Goal: Task Accomplishment & Management: Use online tool/utility

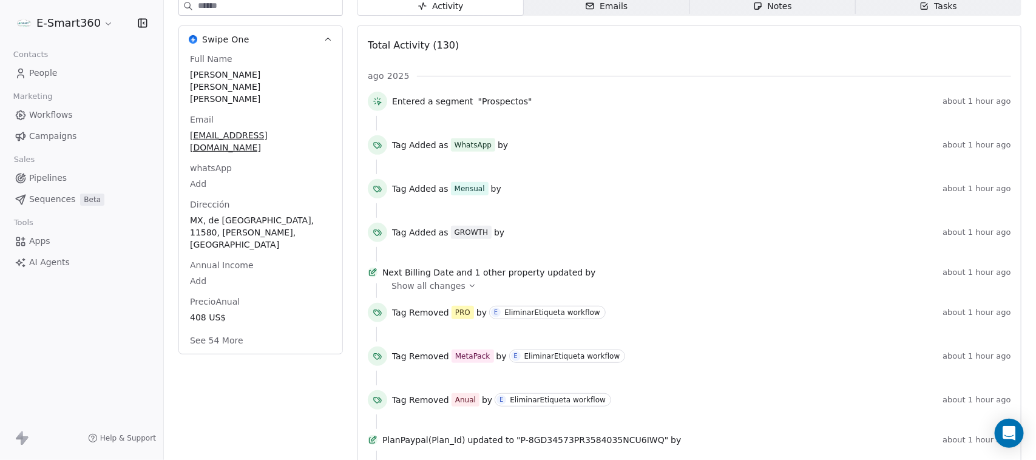
scroll to position [152, 0]
click at [473, 293] on div "Show all changes" at bounding box center [696, 287] width 611 height 12
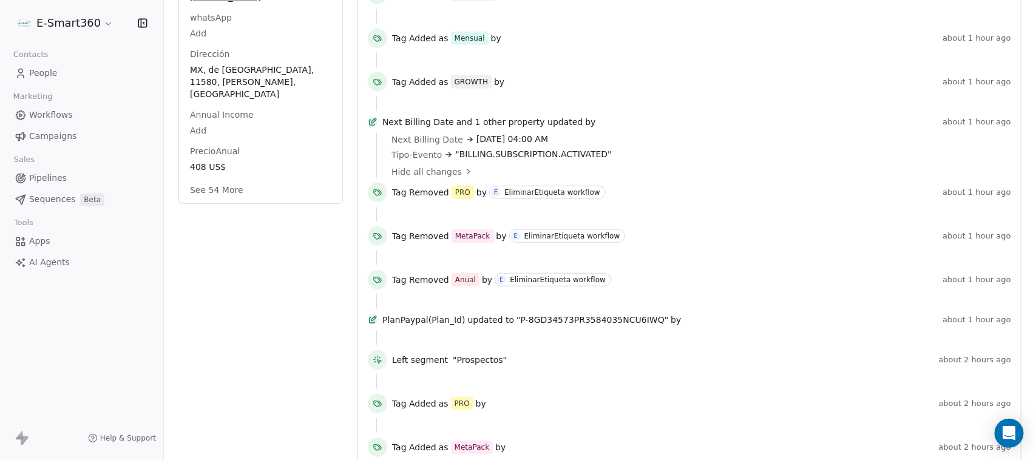
scroll to position [152, 0]
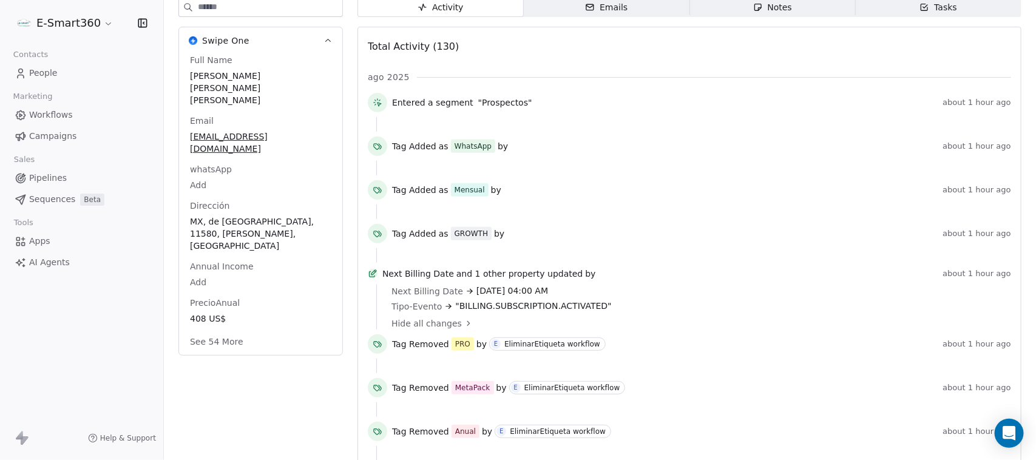
click at [240, 331] on button "See 54 More" at bounding box center [217, 342] width 68 height 22
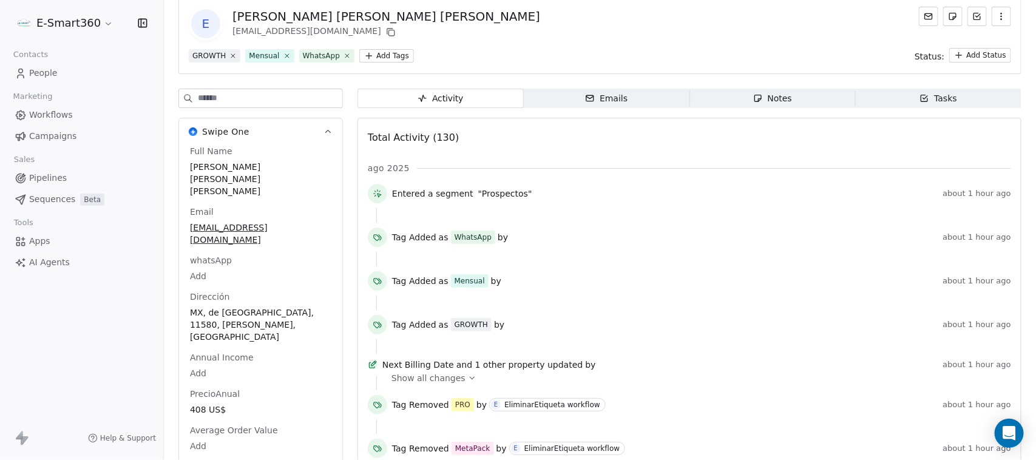
scroll to position [0, 0]
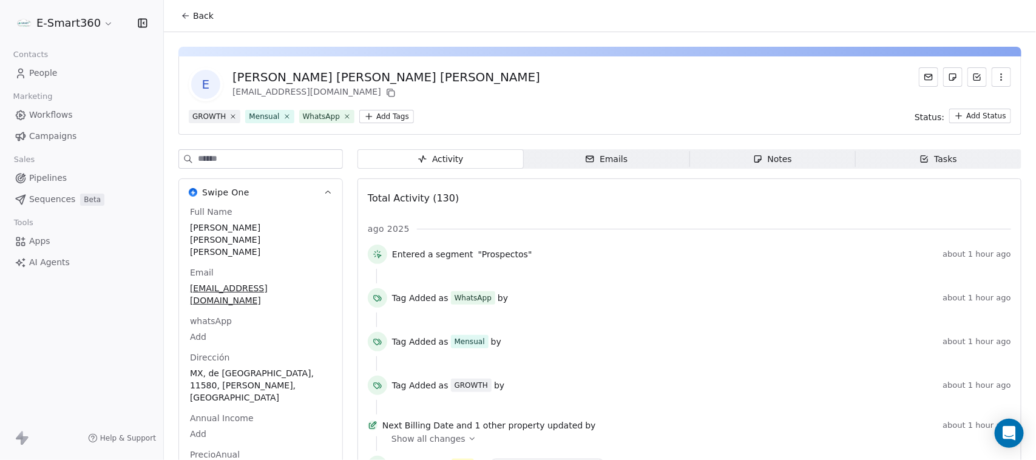
click at [41, 117] on span "Workflows" at bounding box center [51, 115] width 44 height 13
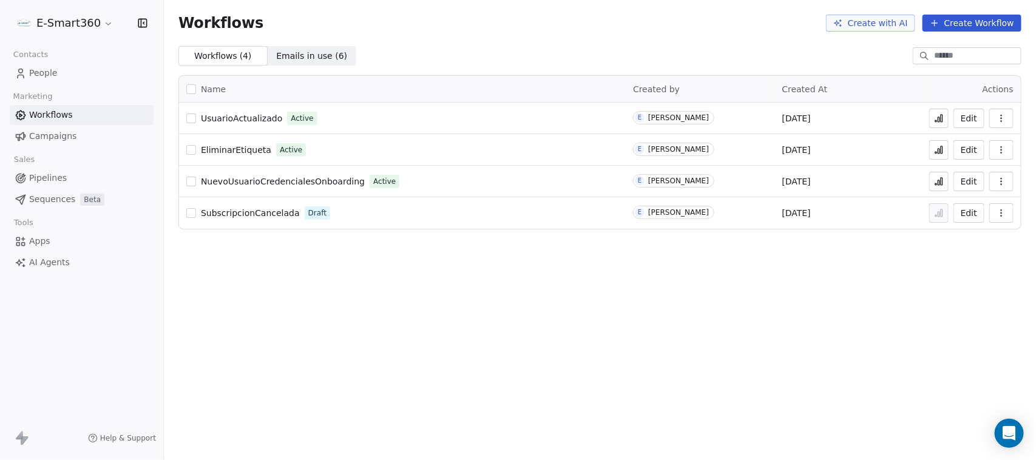
click at [968, 123] on button "Edit" at bounding box center [968, 118] width 31 height 19
click at [960, 22] on button "Create Workflow" at bounding box center [971, 23] width 99 height 17
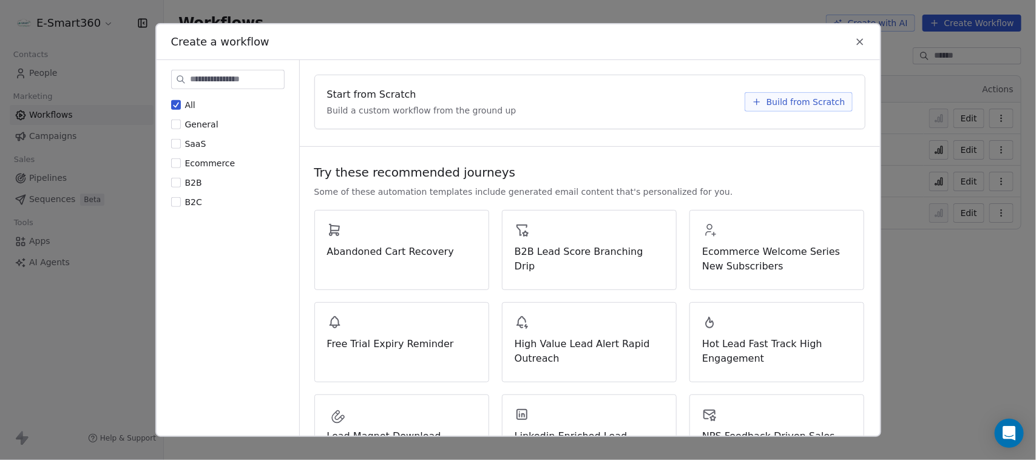
click at [817, 96] on span "Build from Scratch" at bounding box center [805, 102] width 79 height 12
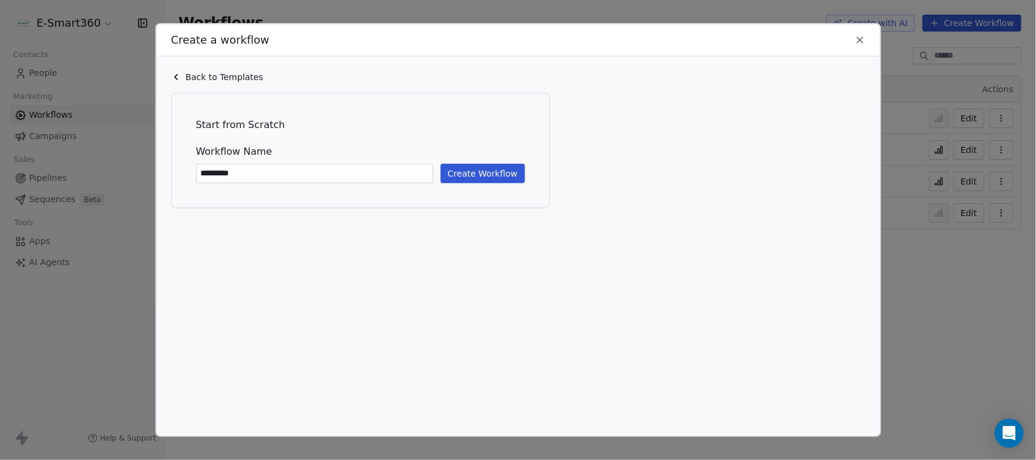
type input "*********"
click at [456, 174] on button "Create Workflow" at bounding box center [483, 173] width 84 height 19
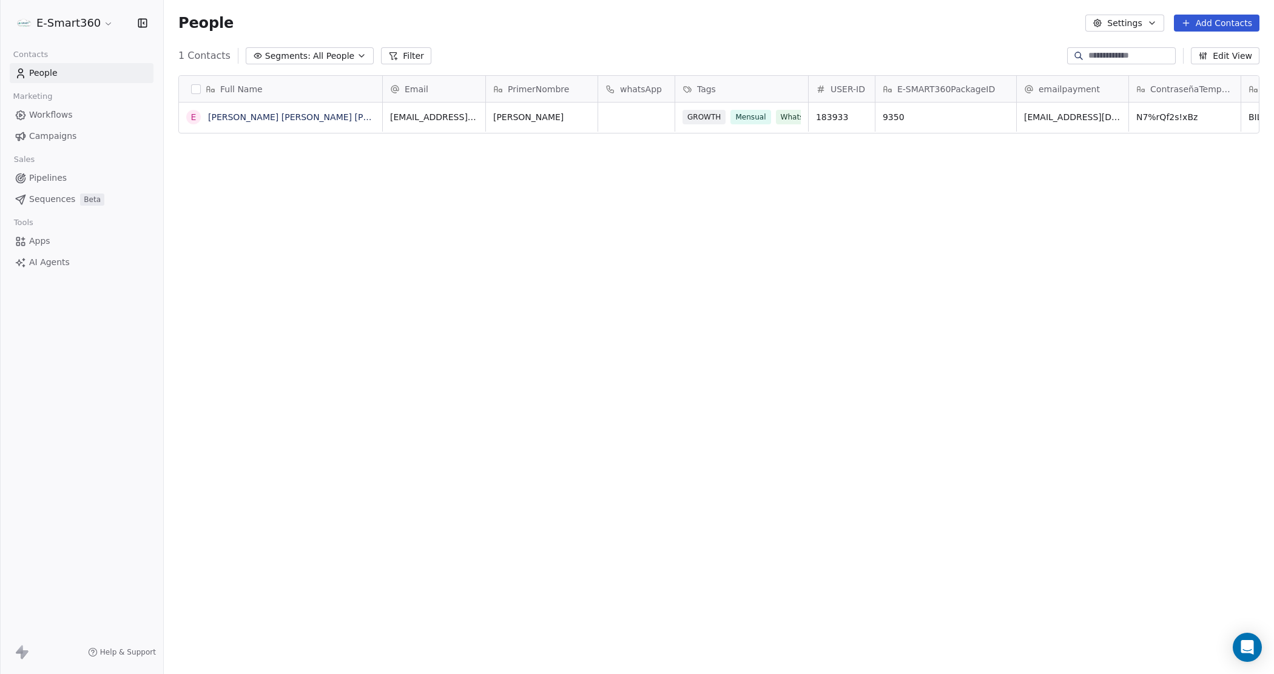
scroll to position [583, 1099]
click at [52, 107] on link "Workflows" at bounding box center [82, 115] width 144 height 20
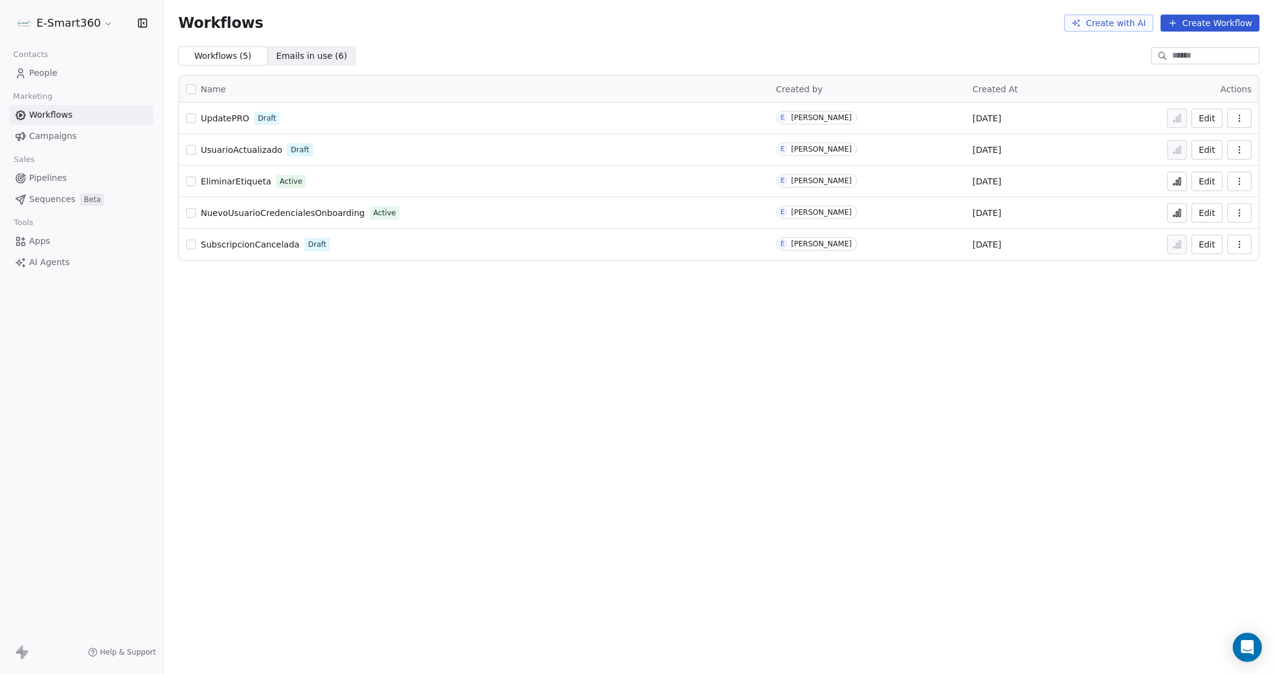
click at [298, 47] on span "Emails in use ( 6 ) Emails in use ( 6 )" at bounding box center [312, 55] width 89 height 19
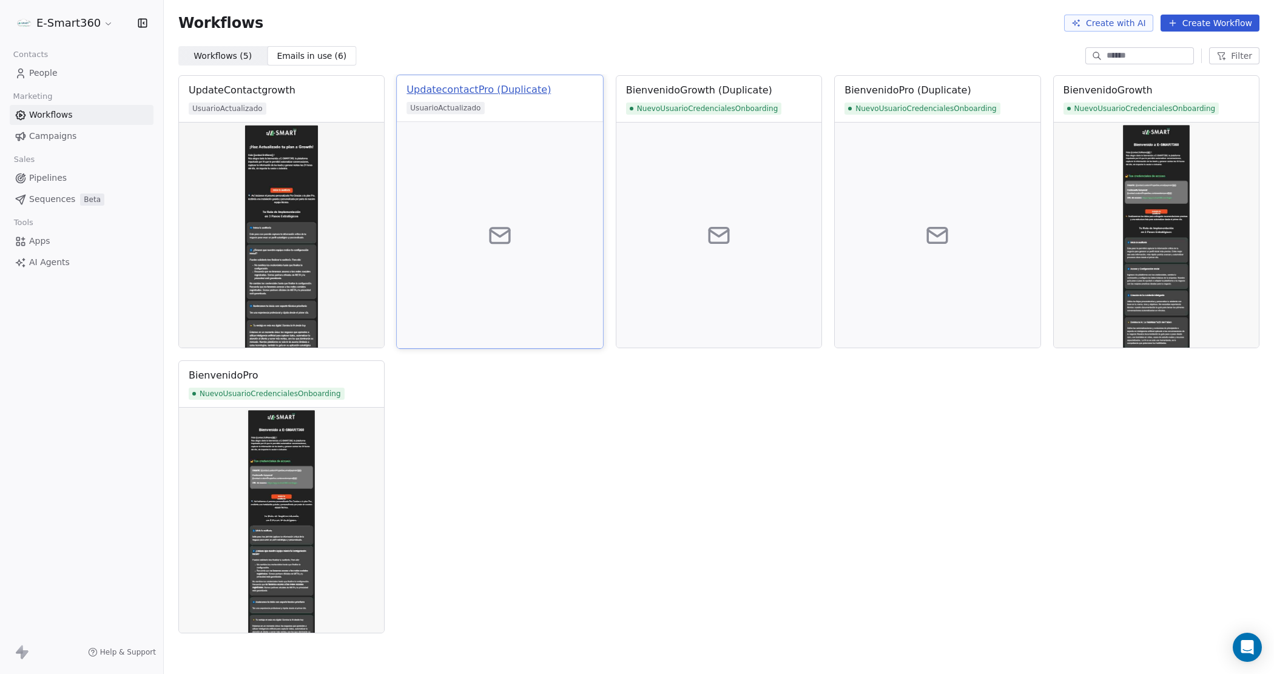
click at [473, 88] on div "UpdatecontactPro (Duplicate)" at bounding box center [479, 90] width 144 height 15
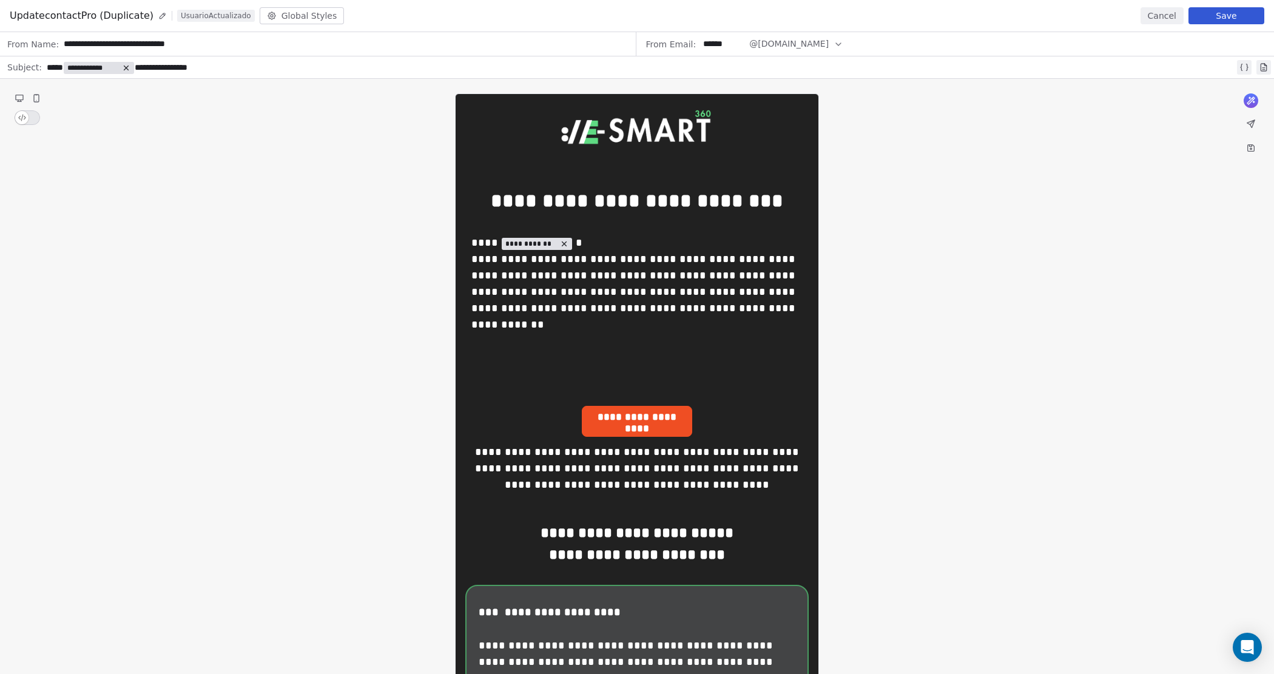
click at [1224, 10] on button "Save" at bounding box center [1227, 15] width 76 height 17
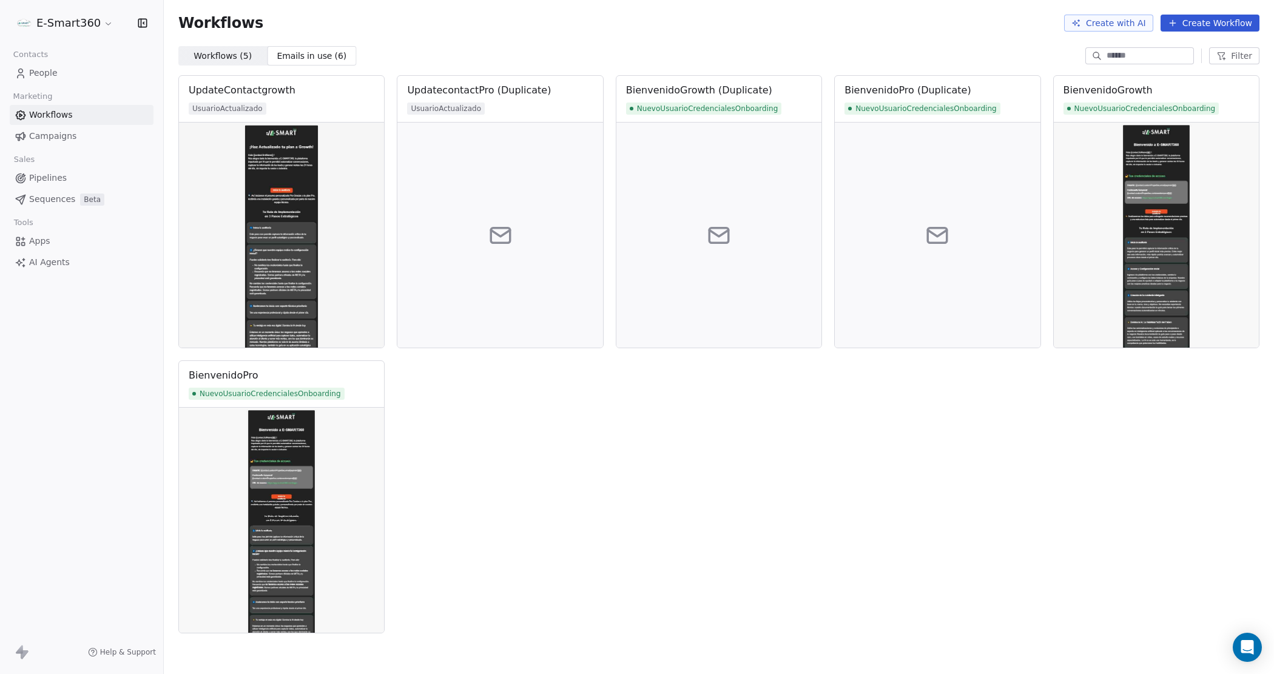
click at [302, 53] on span "Emails in use ( 6 )" at bounding box center [311, 56] width 71 height 13
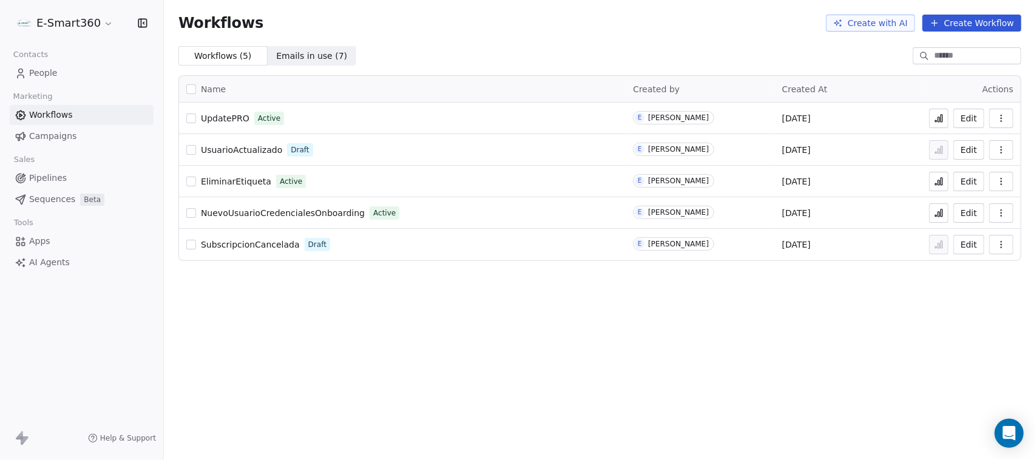
drag, startPoint x: 984, startPoint y: 135, endPoint x: 996, endPoint y: 124, distance: 16.3
click at [996, 126] on tbody "UpdatePRO Active E Emmanuel Suarez Aug 23, 2025 Edit UsuarioActualizado Draft E…" at bounding box center [600, 182] width 842 height 158
click at [854, 394] on div "Workflows Create with AI Create Workflow Workflows ( 5 ) Workflows ( 5 ) Emails…" at bounding box center [600, 230] width 872 height 460
click at [302, 59] on span "Emails in use ( 7 )" at bounding box center [311, 56] width 71 height 13
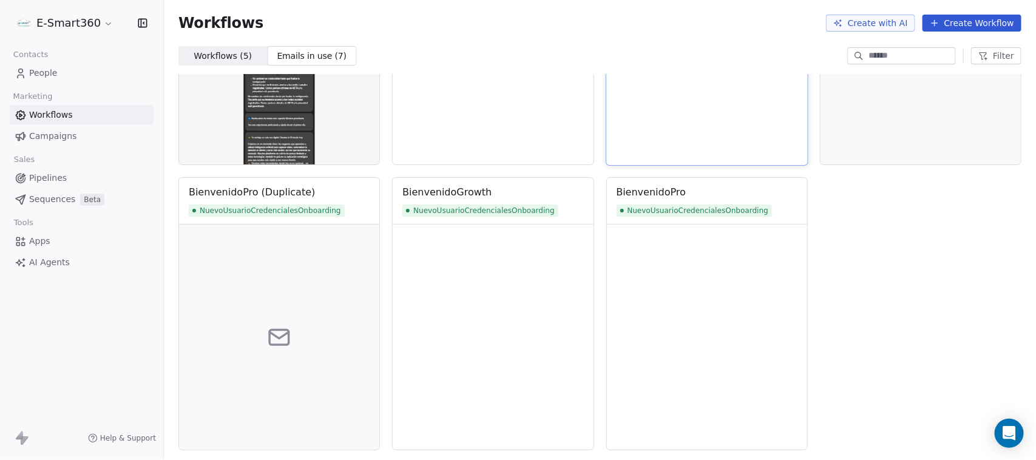
scroll to position [185, 0]
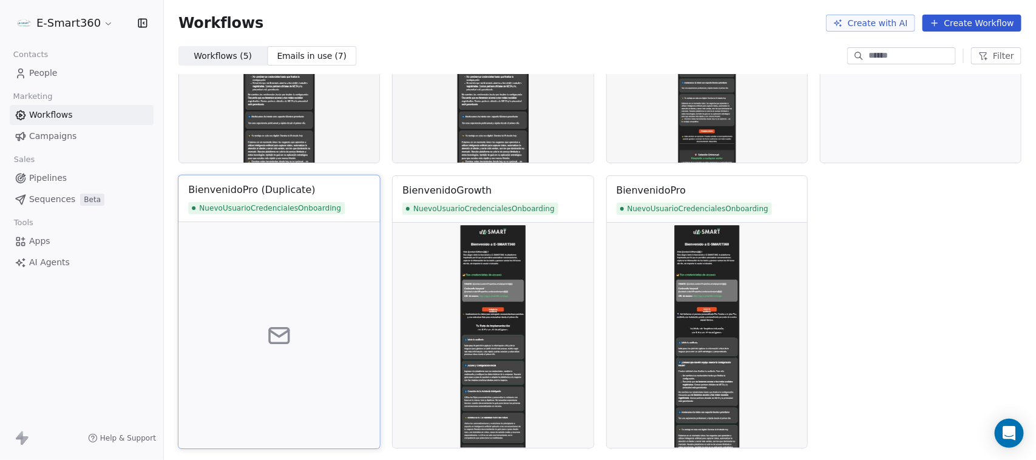
click at [313, 197] on div "BienvenidoPro (Duplicate)" at bounding box center [279, 190] width 182 height 15
click at [256, 231] on div at bounding box center [278, 335] width 201 height 226
drag, startPoint x: 304, startPoint y: 263, endPoint x: 269, endPoint y: 353, distance: 96.5
click at [299, 273] on div at bounding box center [278, 335] width 201 height 226
click at [270, 353] on div at bounding box center [278, 335] width 201 height 226
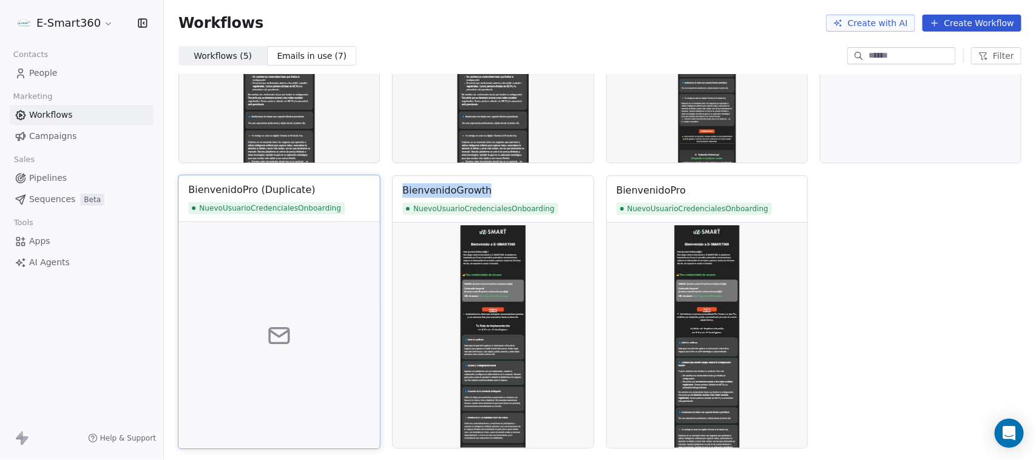
click at [270, 354] on div at bounding box center [278, 335] width 201 height 226
click at [268, 189] on div "BienvenidoPro (Duplicate)" at bounding box center [251, 190] width 127 height 15
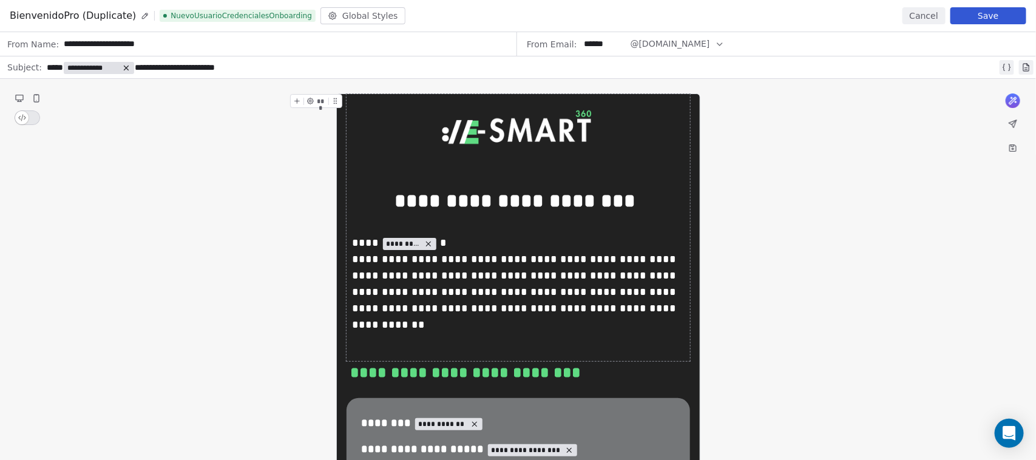
click at [141, 13] on button at bounding box center [144, 15] width 13 height 13
click at [972, 13] on button "Save" at bounding box center [988, 15] width 76 height 17
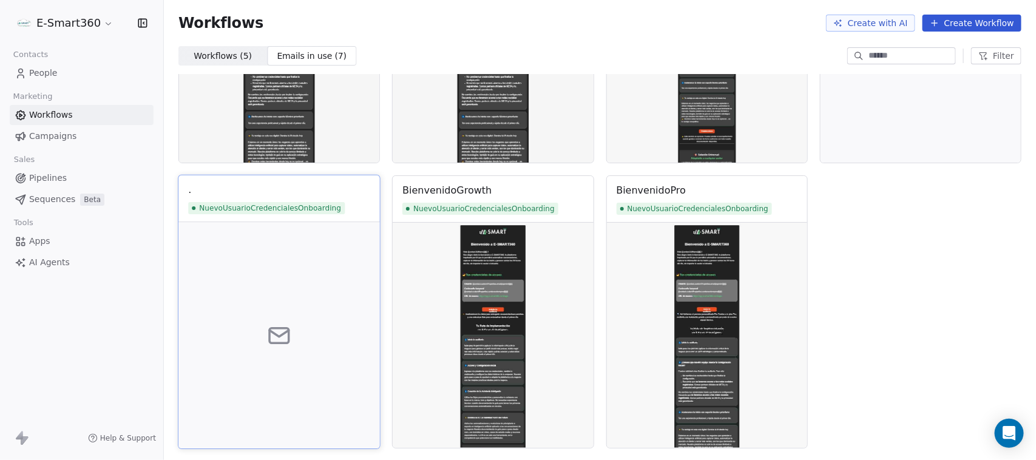
click at [245, 206] on span "NuevoUsuarioCredencialesOnboarding" at bounding box center [266, 208] width 157 height 12
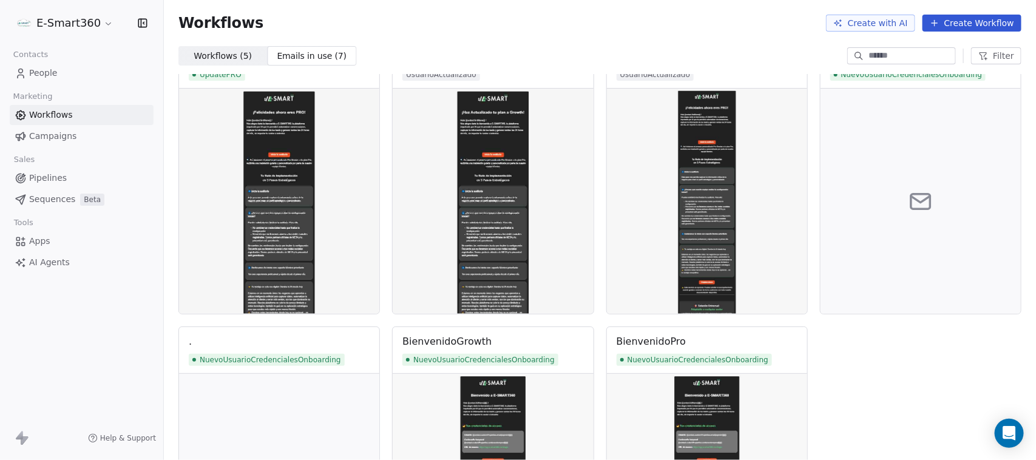
scroll to position [0, 0]
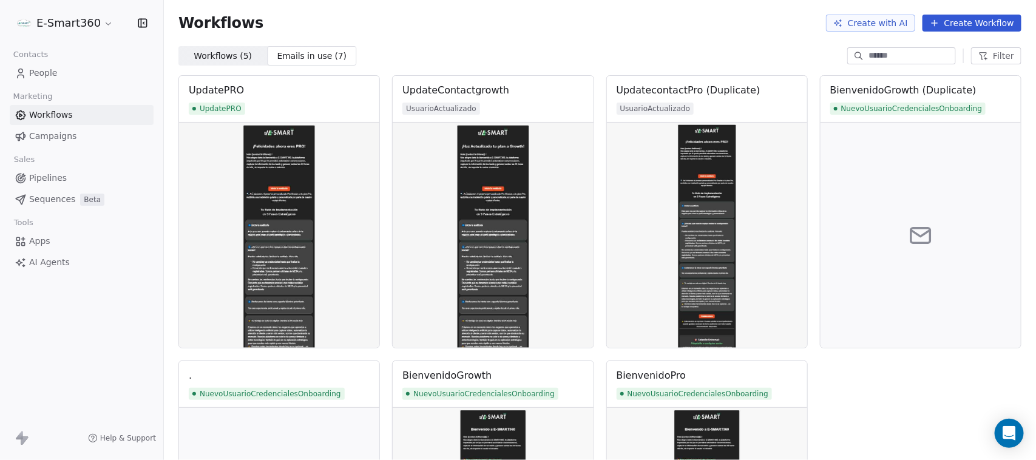
click at [232, 58] on span "Workflows ( 5 )" at bounding box center [223, 56] width 58 height 13
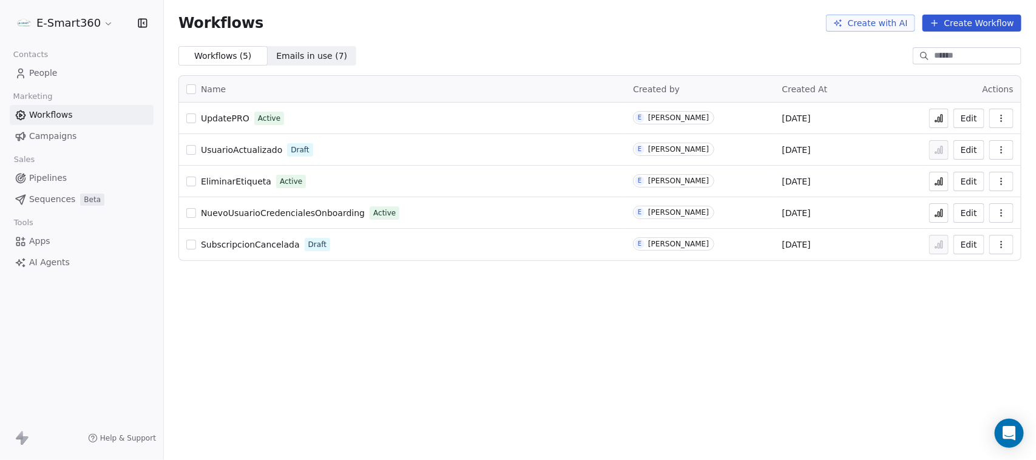
click at [999, 112] on button "button" at bounding box center [1001, 118] width 24 height 19
click at [774, 64] on div "Workflows ( 5 ) Workflows ( 5 ) Emails in use ( 7 ) Emails in use ( 7 )" at bounding box center [600, 55] width 872 height 19
click at [957, 20] on button "Create Workflow" at bounding box center [971, 23] width 99 height 17
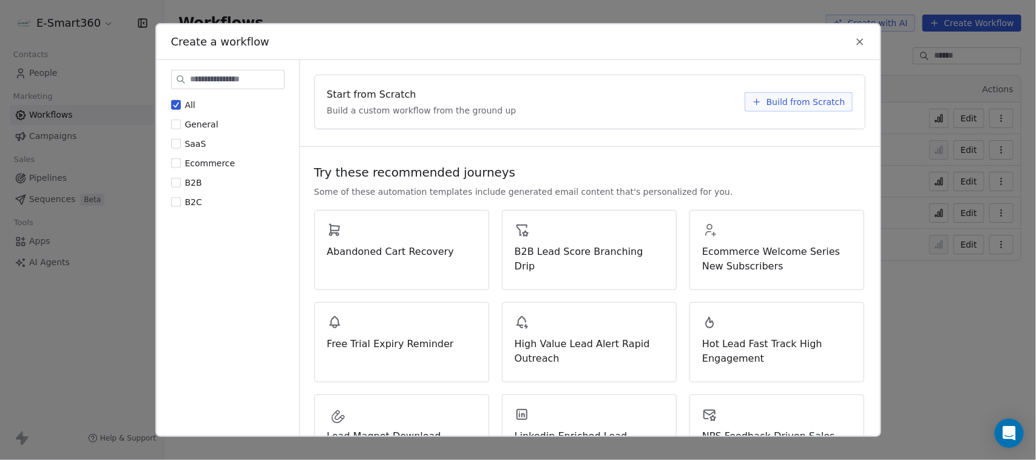
click at [795, 100] on span "Build from Scratch" at bounding box center [805, 102] width 79 height 12
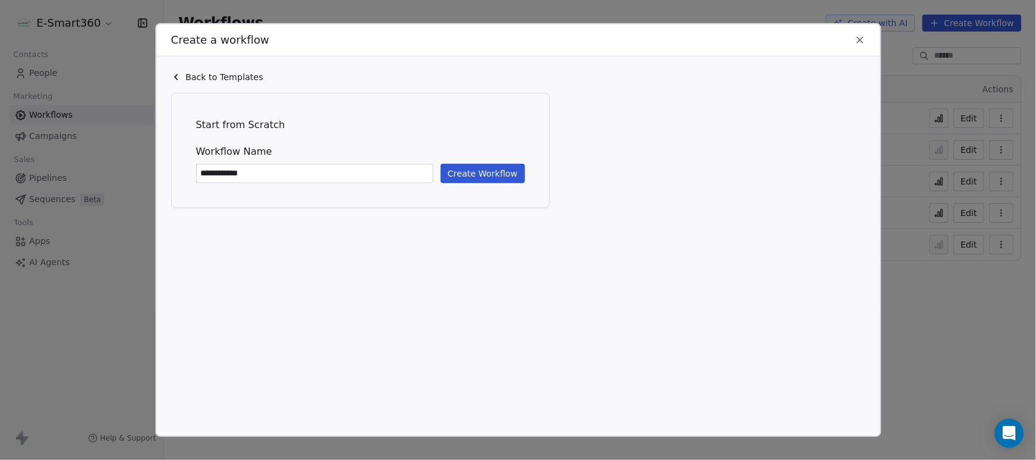
click at [280, 180] on input "**********" at bounding box center [315, 173] width 236 height 18
type input "**********"
click at [465, 164] on button "Create Workflow" at bounding box center [483, 173] width 84 height 19
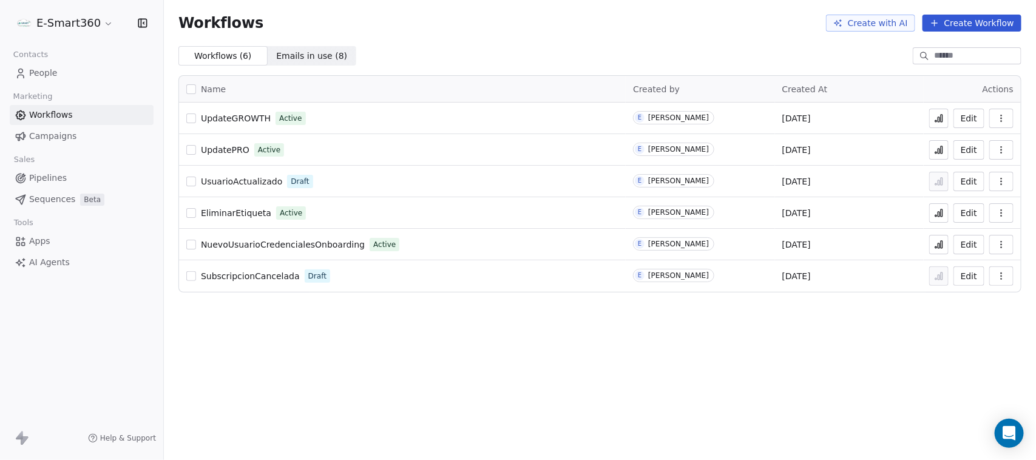
click at [1001, 179] on icon "button" at bounding box center [1001, 178] width 1 height 1
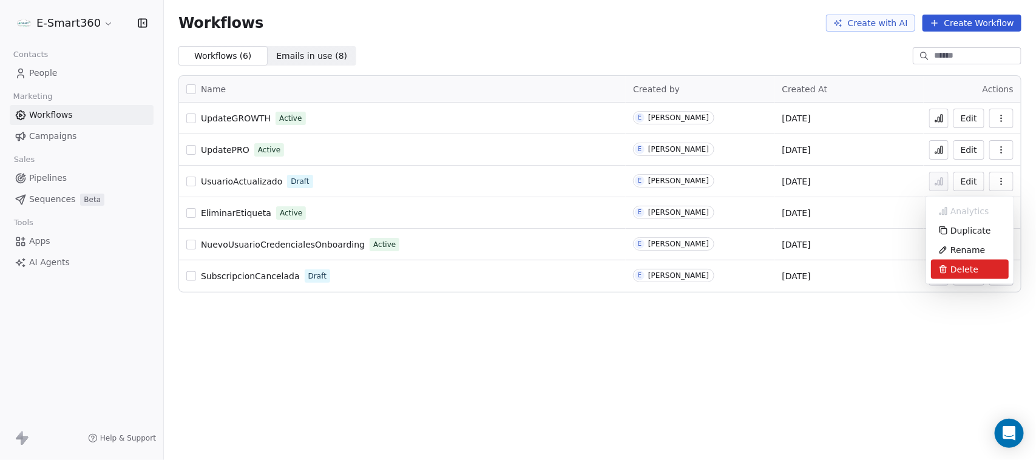
click at [981, 261] on div "Delete" at bounding box center [970, 269] width 78 height 19
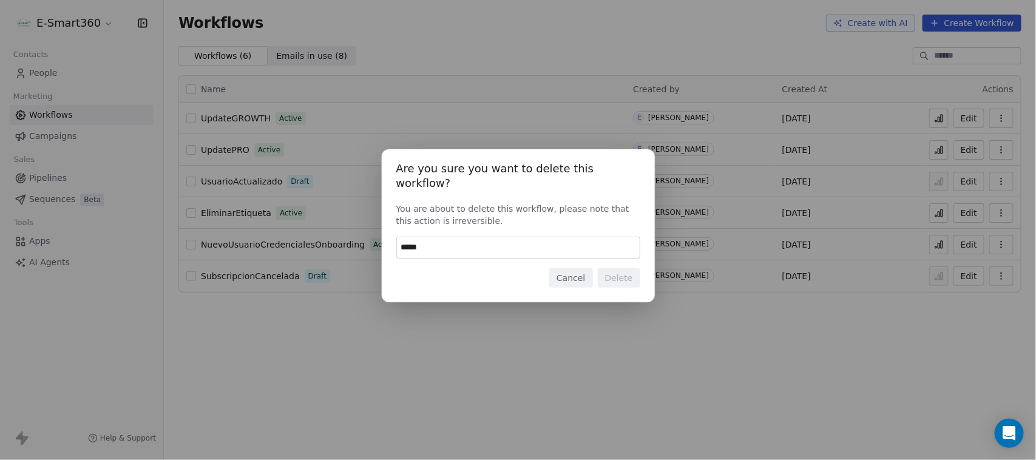
type input "******"
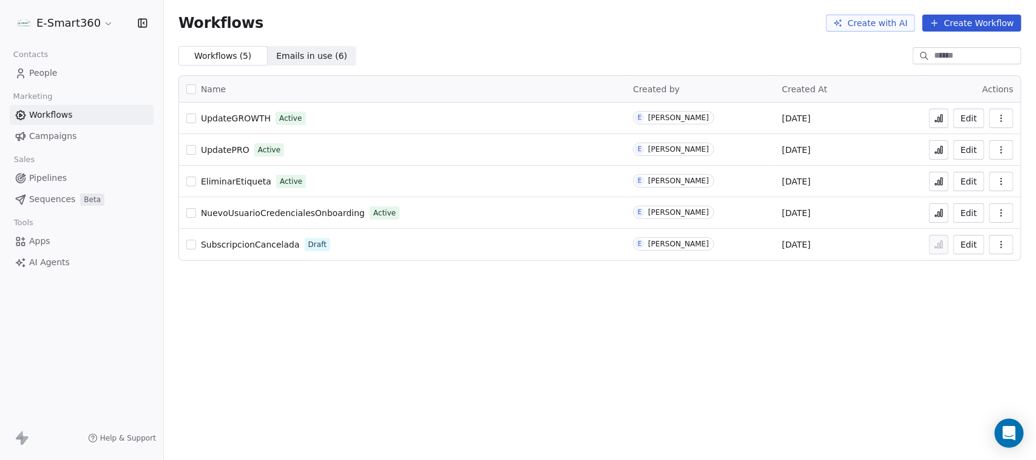
click at [98, 69] on link "People" at bounding box center [82, 73] width 144 height 20
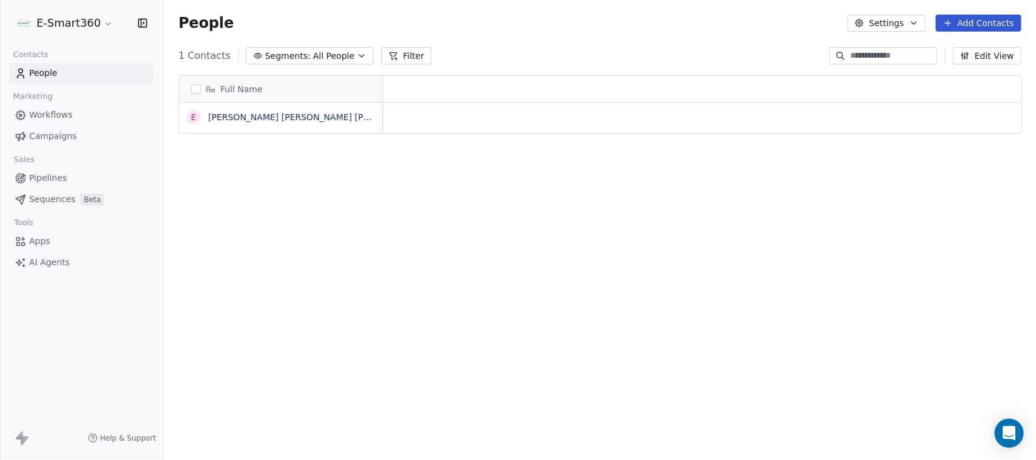
scroll to position [12, 12]
